Goal: Navigation & Orientation: Understand site structure

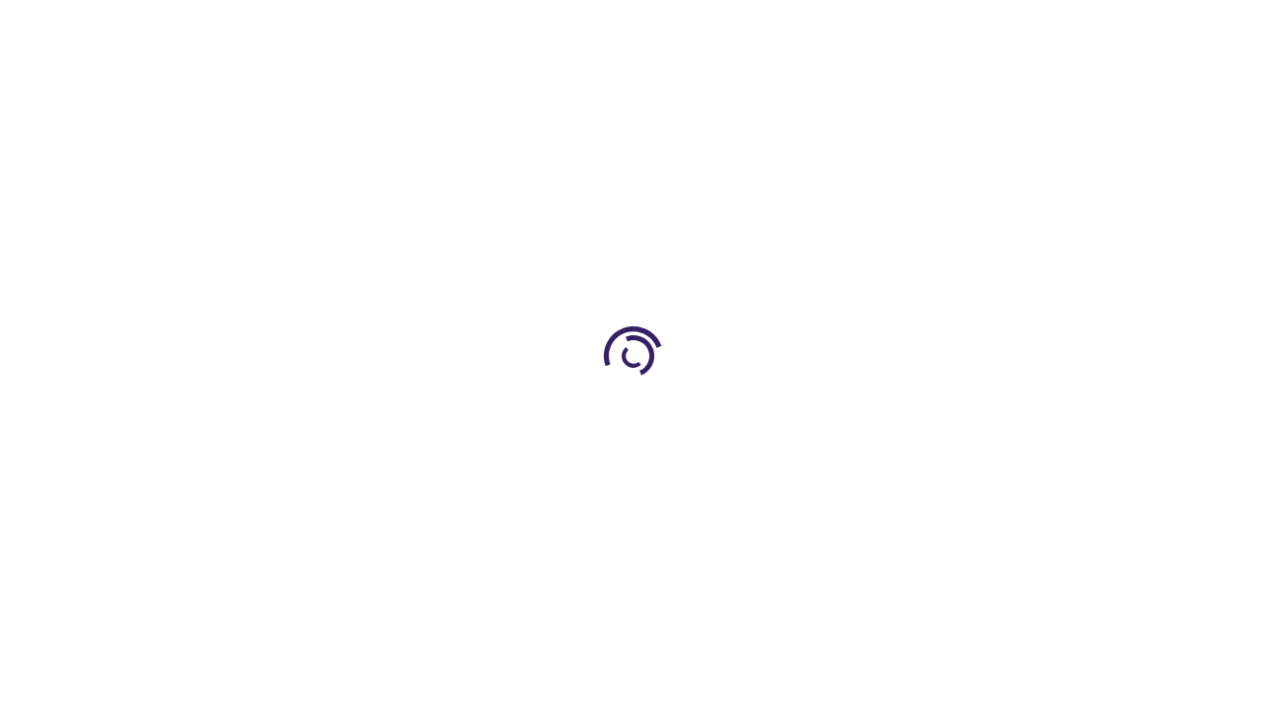
scroll to position [1887, 0]
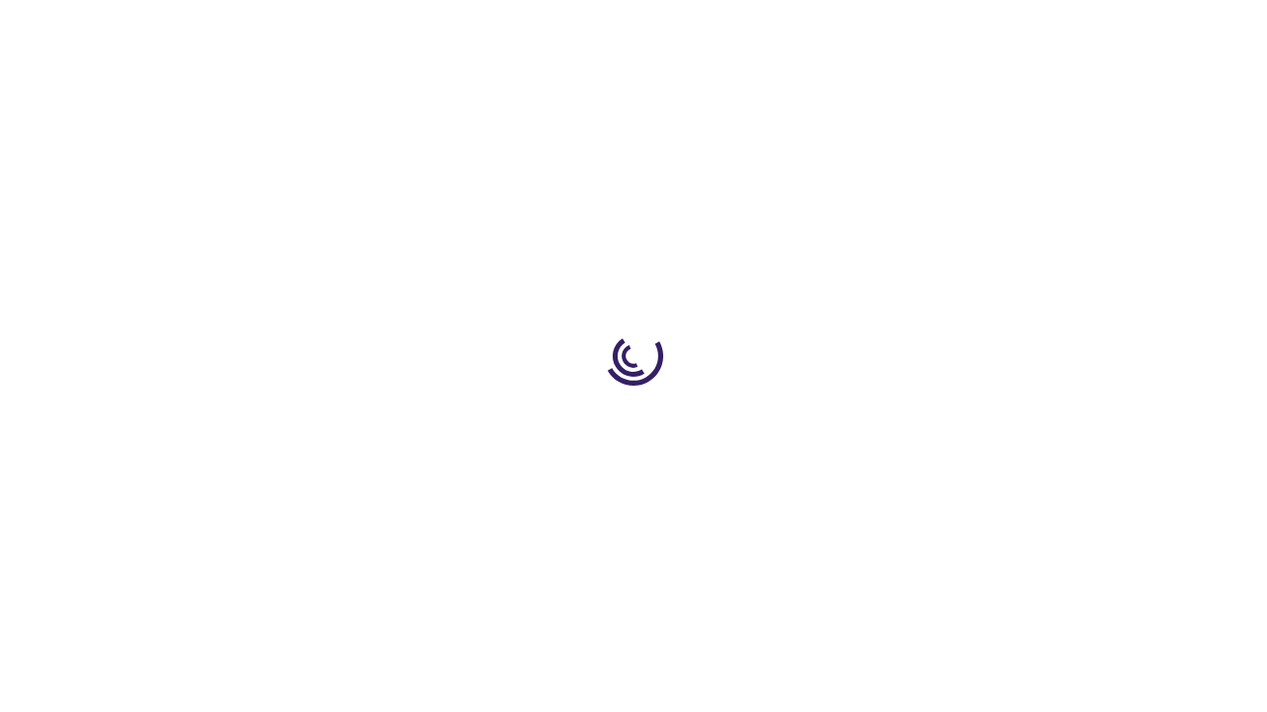
scroll to position [4255, 0]
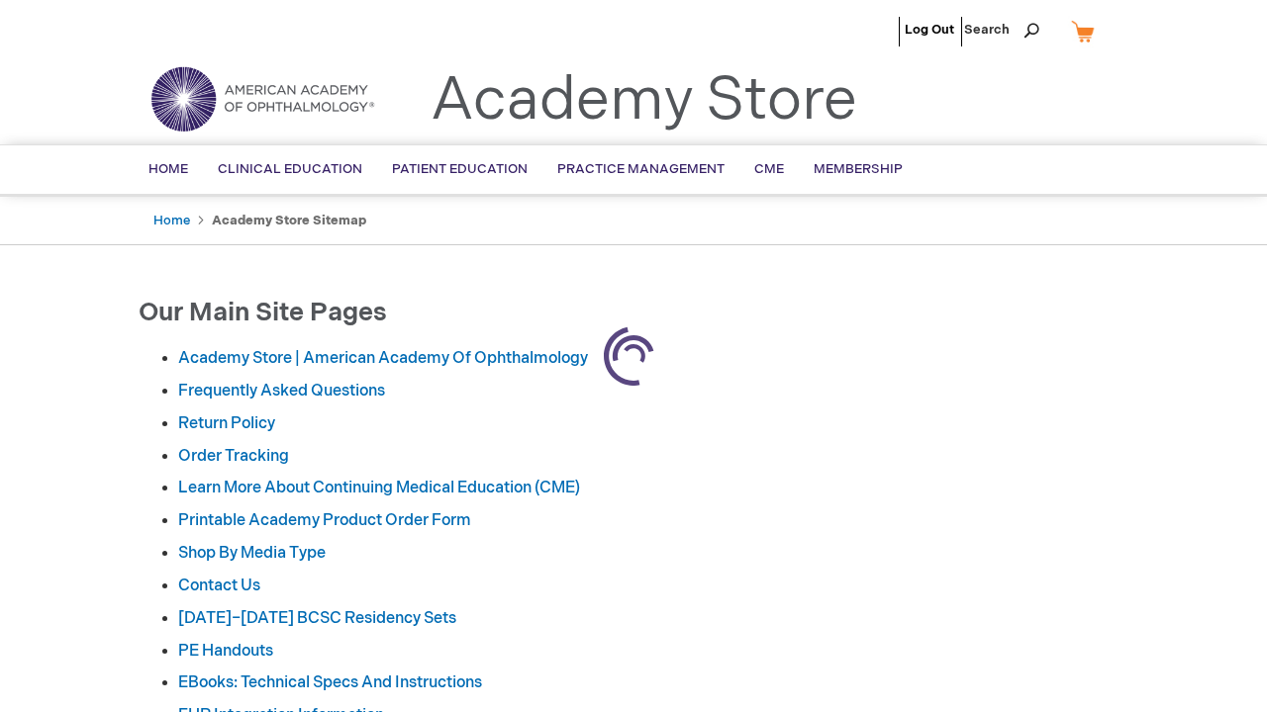
scroll to position [3350, 0]
